Goal: Check status: Check status

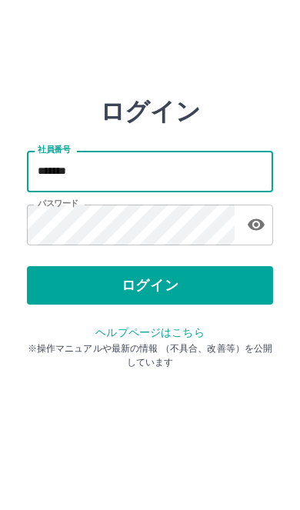
click at [202, 290] on button "ログイン" at bounding box center [150, 285] width 246 height 38
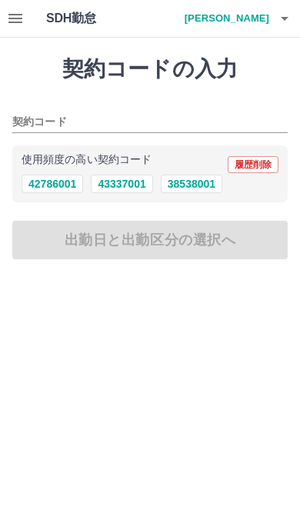
click at [112, 183] on button "43337001" at bounding box center [122, 184] width 62 height 18
type input "********"
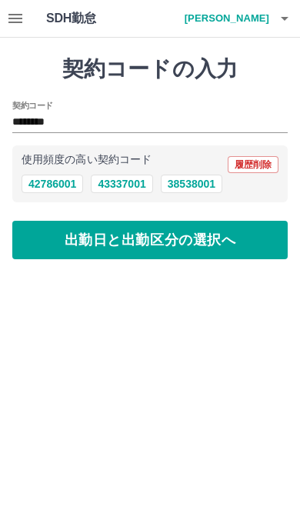
click at [228, 251] on button "出勤日と出勤区分の選択へ" at bounding box center [149, 240] width 275 height 38
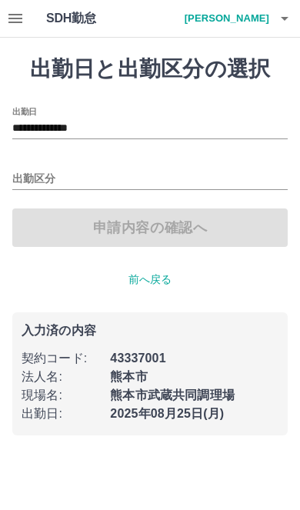
click at [12, 10] on icon "button" at bounding box center [15, 18] width 18 height 18
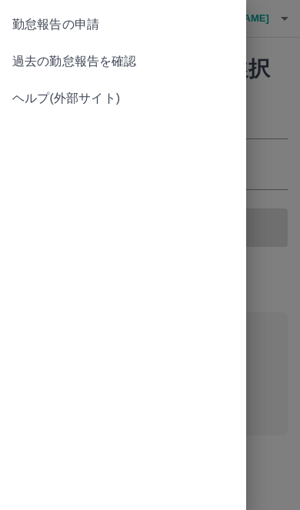
click at [25, 17] on span "勤怠報告の申請" at bounding box center [122, 24] width 221 height 18
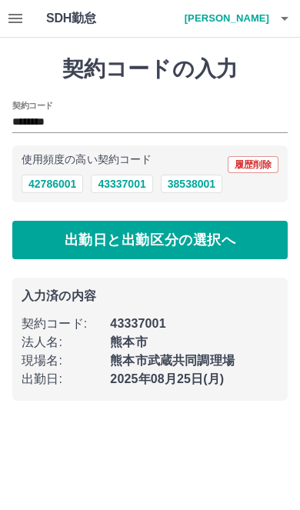
click at [22, 29] on button "button" at bounding box center [15, 18] width 31 height 37
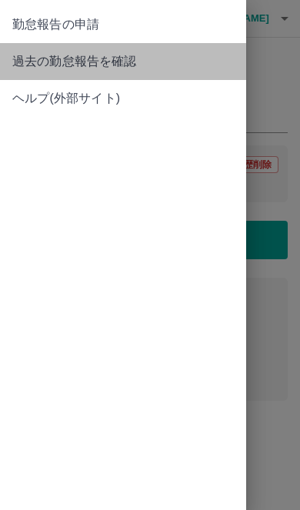
click at [32, 68] on span "過去の勤怠報告を確認" at bounding box center [122, 61] width 221 height 18
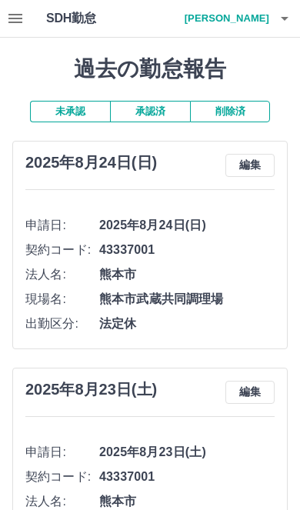
click at [142, 112] on button "承認済" at bounding box center [150, 112] width 80 height 22
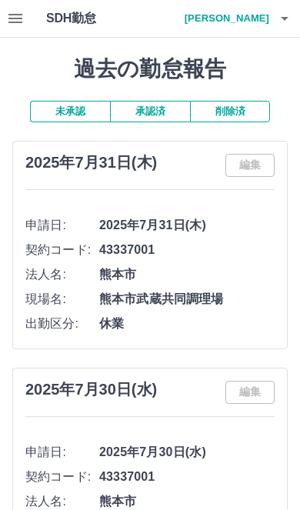
click at [148, 118] on button "承認済" at bounding box center [150, 112] width 80 height 22
click at [69, 107] on button "未承認" at bounding box center [70, 112] width 80 height 22
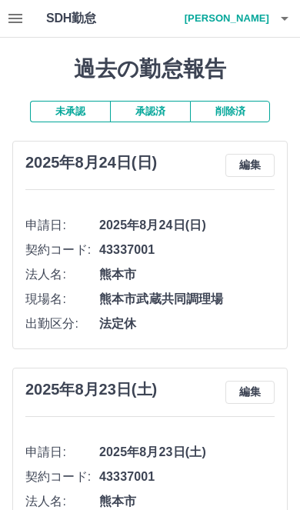
click at [149, 116] on button "承認済" at bounding box center [150, 112] width 80 height 22
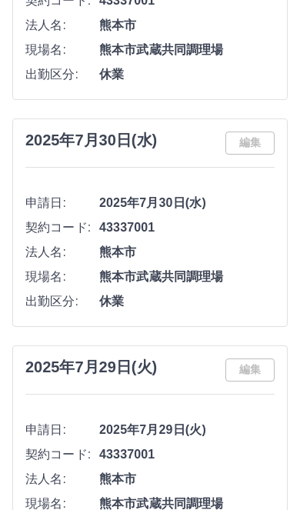
scroll to position [251, 0]
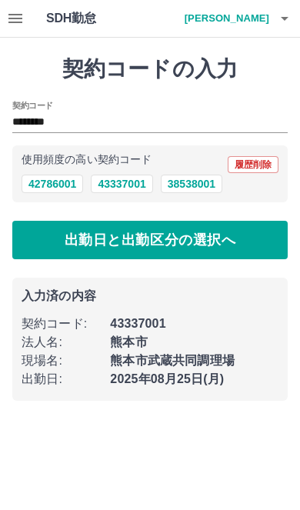
click at [21, 13] on icon "button" at bounding box center [15, 18] width 18 height 18
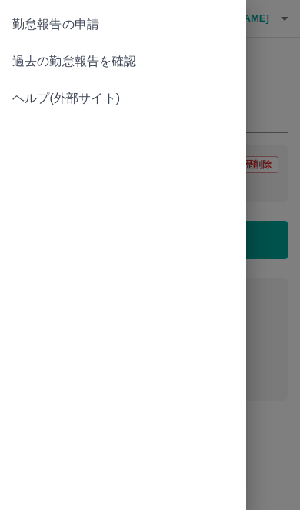
click at [135, 64] on span "過去の勤怠報告を確認" at bounding box center [122, 61] width 221 height 18
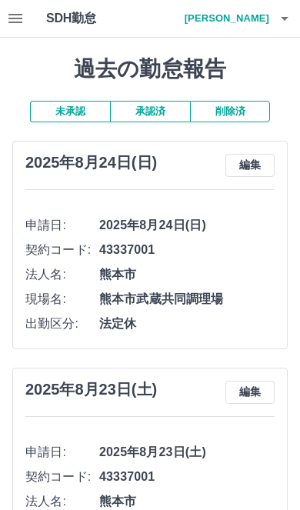
click at [170, 115] on button "承認済" at bounding box center [150, 112] width 80 height 22
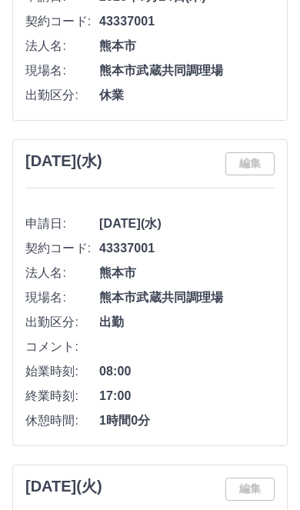
scroll to position [1914, 0]
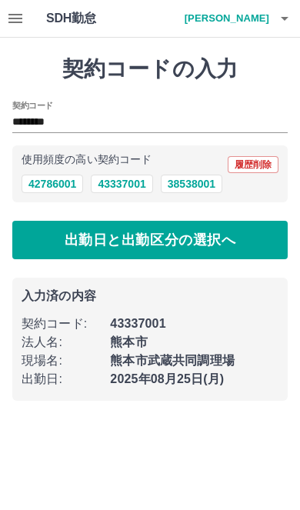
click at [109, 191] on button "43337001" at bounding box center [122, 184] width 62 height 18
click at [239, 239] on button "出勤日と出勤区分の選択へ" at bounding box center [149, 240] width 275 height 38
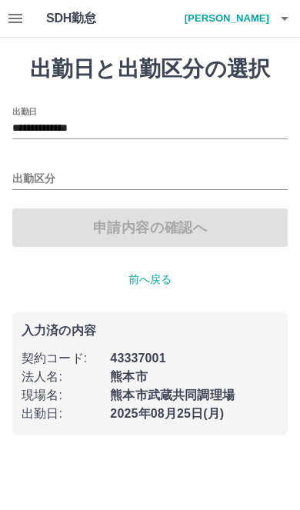
click at [9, 18] on icon "button" at bounding box center [15, 18] width 14 height 9
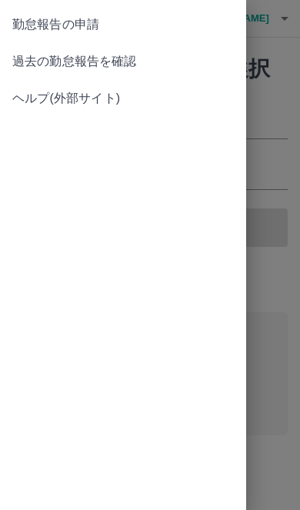
click at [32, 55] on span "過去の勤怠報告を確認" at bounding box center [122, 61] width 221 height 18
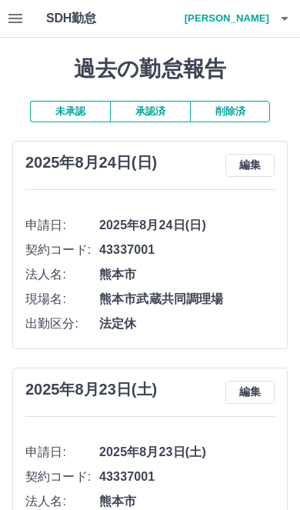
click at [134, 112] on button "承認済" at bounding box center [150, 112] width 80 height 22
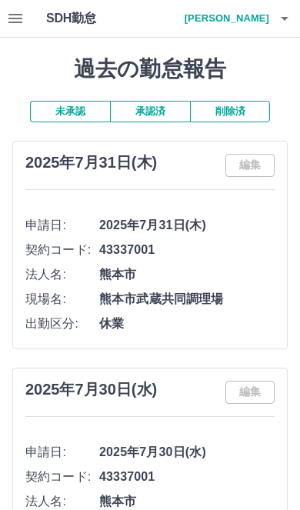
click at [160, 108] on button "承認済" at bounding box center [150, 112] width 80 height 22
click at [74, 108] on button "未承認" at bounding box center [70, 112] width 80 height 22
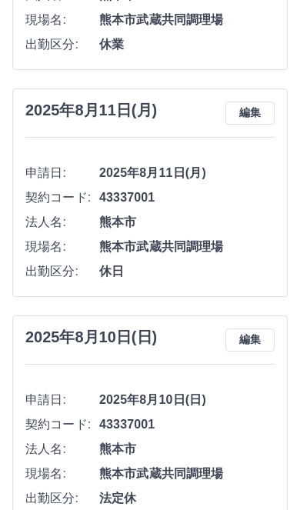
scroll to position [3100, 0]
